Goal: Information Seeking & Learning: Learn about a topic

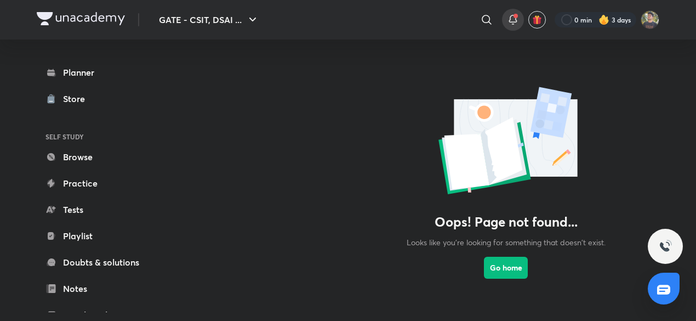
click at [512, 18] on icon at bounding box center [513, 19] width 13 height 13
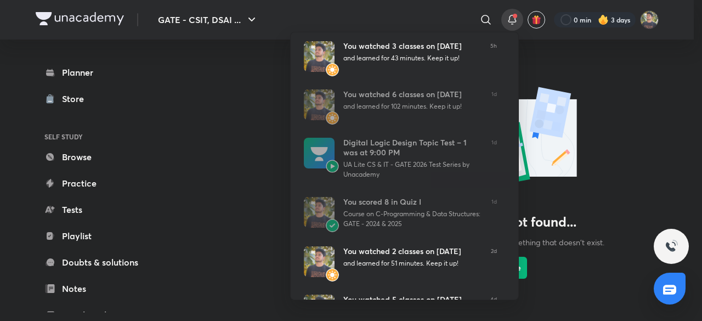
click at [604, 111] on div at bounding box center [351, 160] width 702 height 321
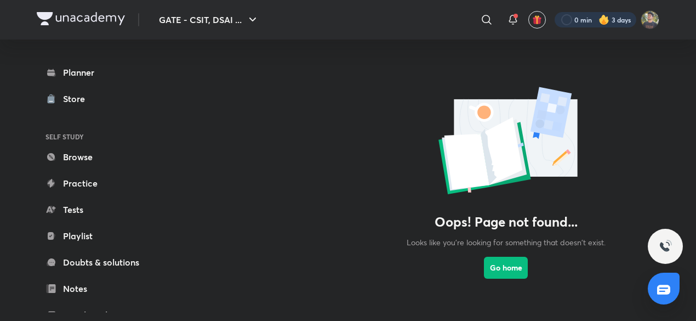
click at [614, 21] on div at bounding box center [596, 19] width 82 height 15
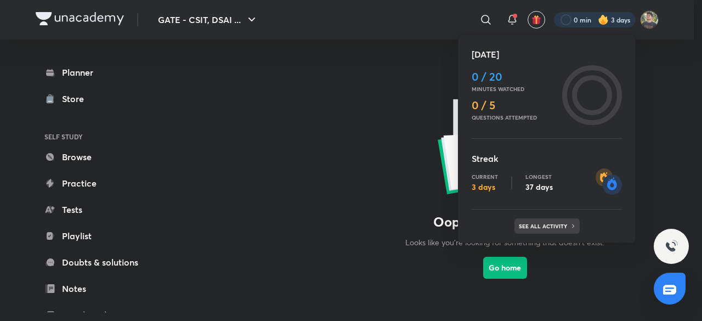
click at [536, 220] on div "See all activity" at bounding box center [546, 225] width 65 height 15
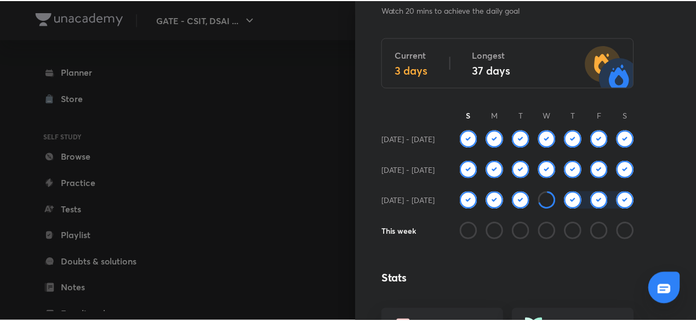
scroll to position [64, 0]
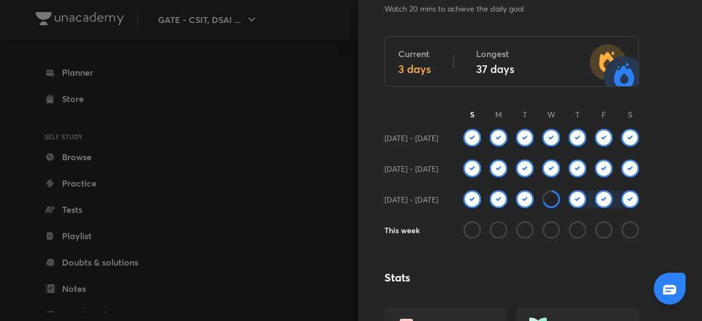
click at [213, 172] on div at bounding box center [351, 160] width 702 height 321
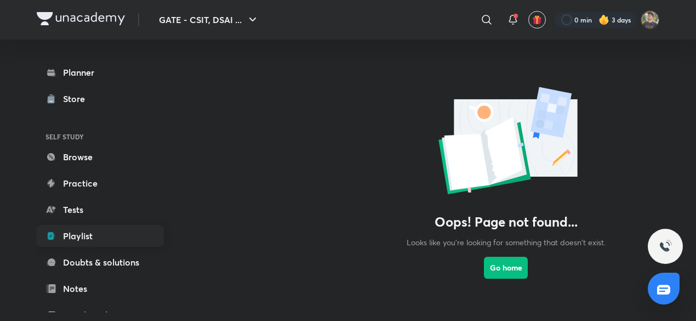
click at [93, 231] on link "Playlist" at bounding box center [100, 236] width 127 height 22
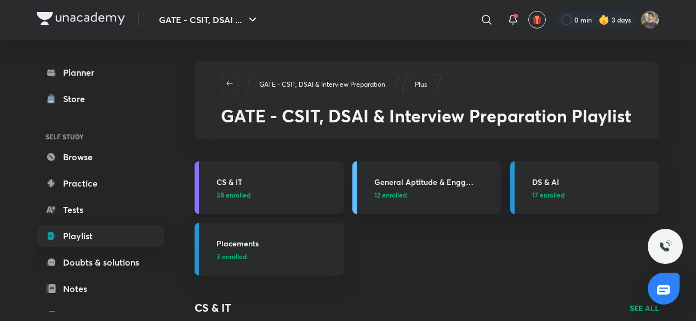
click at [319, 209] on link "CS & IT 38 enrolled" at bounding box center [269, 187] width 149 height 53
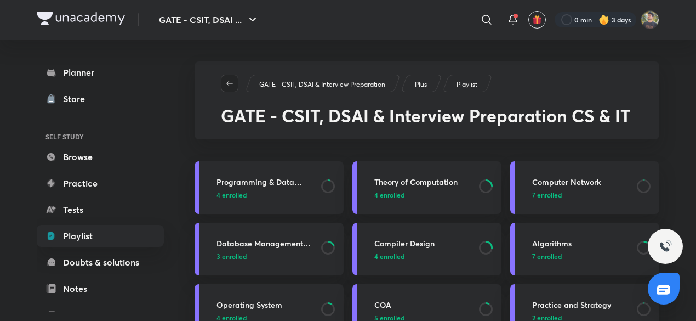
click at [230, 84] on icon "button" at bounding box center [229, 83] width 9 height 9
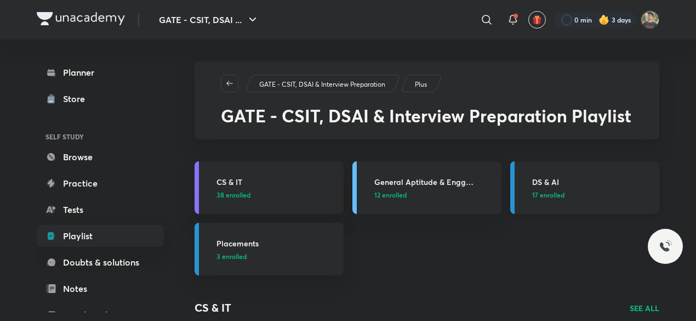
click at [566, 187] on h3 "DS & AI" at bounding box center [592, 182] width 121 height 12
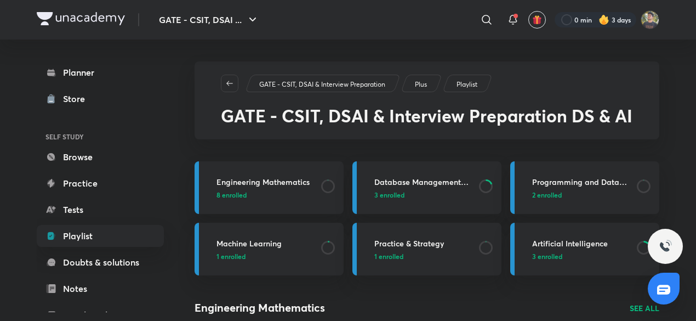
click at [227, 80] on icon "button" at bounding box center [229, 83] width 9 height 9
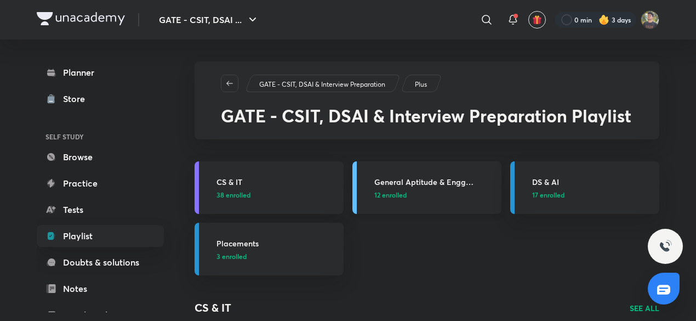
click at [435, 184] on h3 "General Aptitude & Engg Mathematics" at bounding box center [434, 182] width 121 height 12
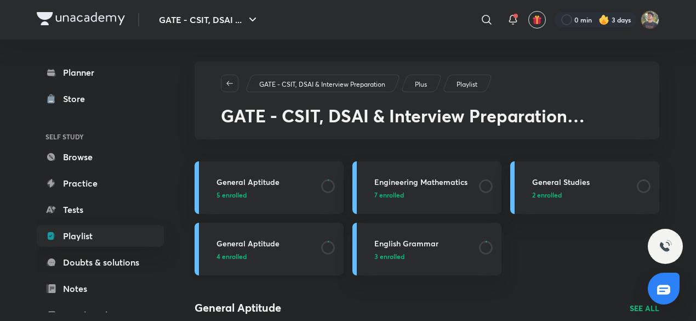
click at [283, 254] on p "4 enrolled" at bounding box center [266, 256] width 98 height 10
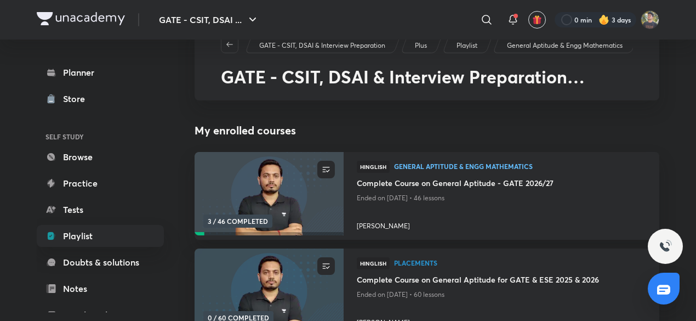
scroll to position [41, 0]
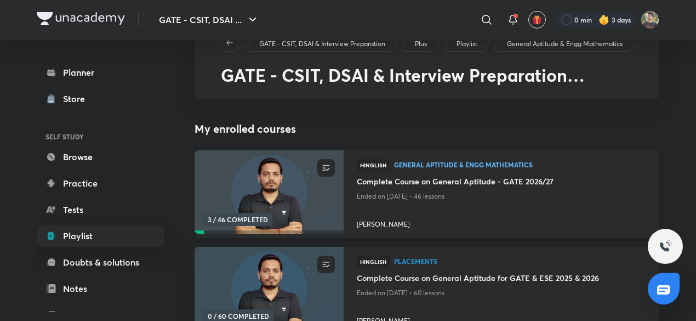
click at [287, 226] on img at bounding box center [269, 192] width 152 height 85
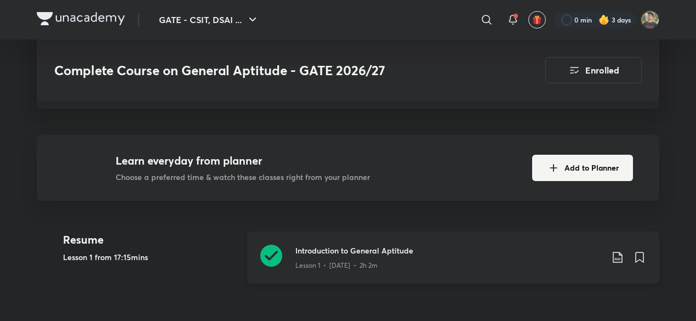
scroll to position [269, 0]
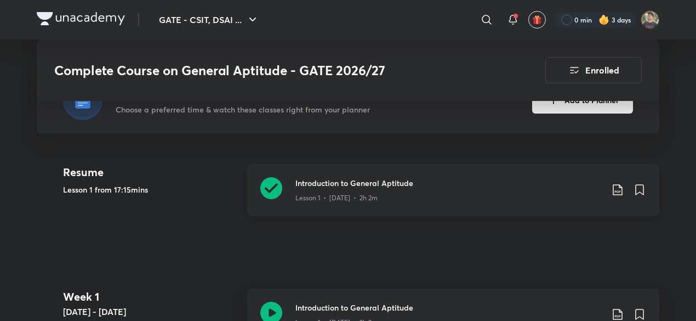
click at [400, 195] on div "Lesson 1 • [DATE] • 2h 2m" at bounding box center [449, 196] width 307 height 14
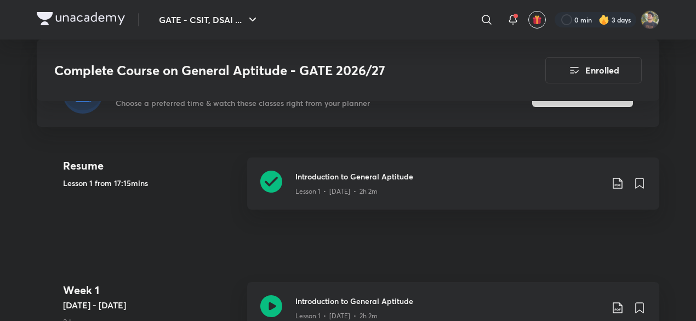
scroll to position [276, 0]
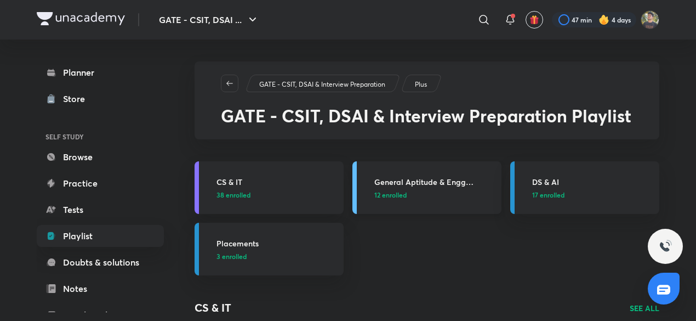
click at [455, 167] on link "General Aptitude & Engg Mathematics 12 enrolled" at bounding box center [427, 187] width 149 height 53
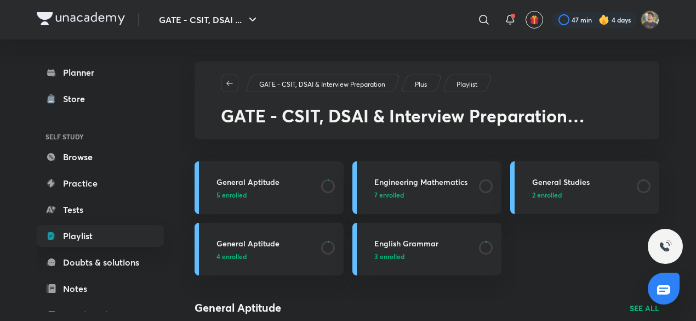
click at [262, 257] on p "4 enrolled" at bounding box center [266, 256] width 98 height 10
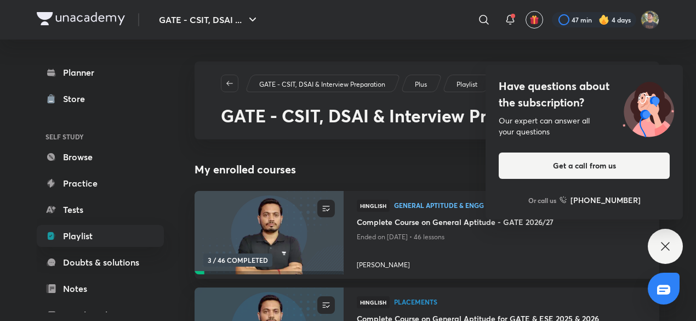
click at [659, 239] on div "Have questions about the subscription? Our expert can answer all your questions…" at bounding box center [665, 246] width 35 height 35
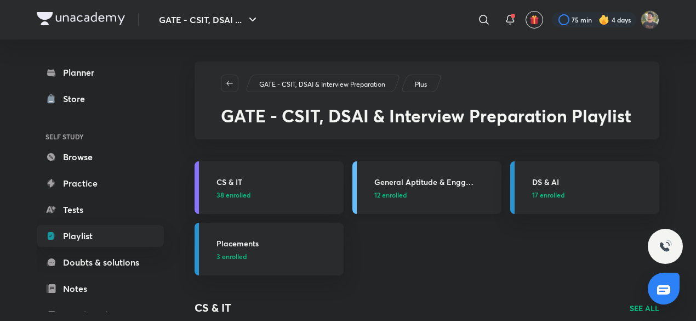
click at [429, 176] on h3 "General Aptitude & Engg Mathematics" at bounding box center [434, 182] width 121 height 12
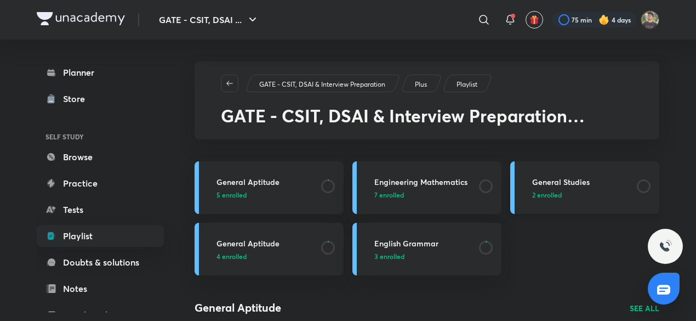
click at [563, 180] on h3 "General Studies" at bounding box center [581, 182] width 98 height 12
